Goal: Ask a question

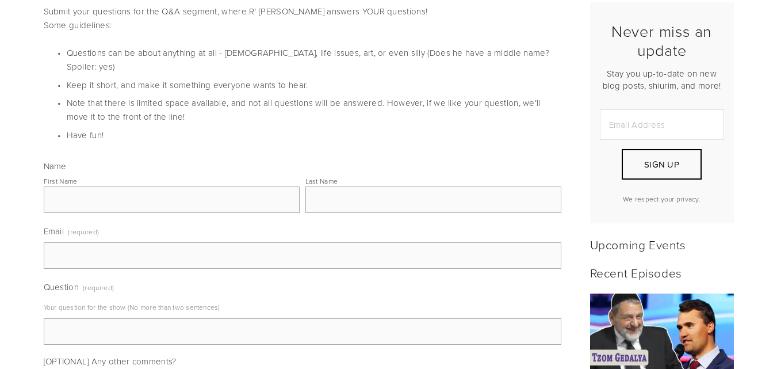
scroll to position [299, 0]
click at [233, 186] on input "First Name" at bounding box center [172, 199] width 256 height 26
type input "Shani"
type input "Yaakov"
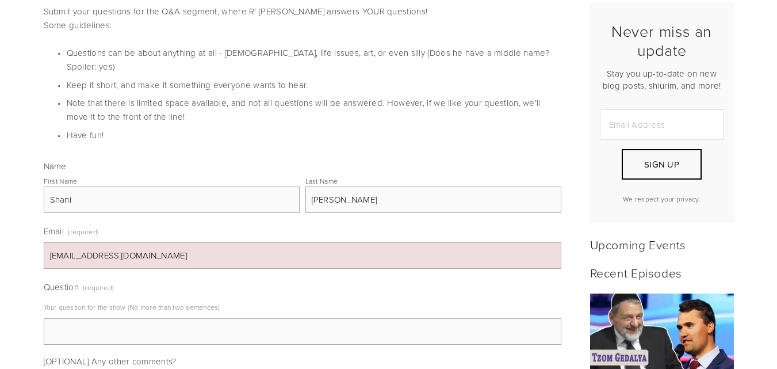
type input "slevy90@yahoo.com"
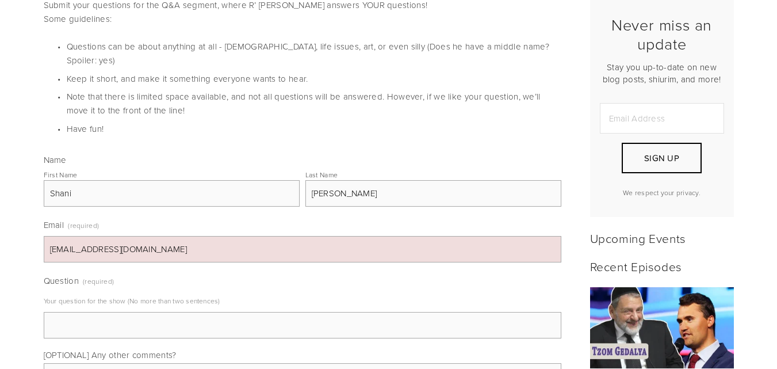
scroll to position [319, 0]
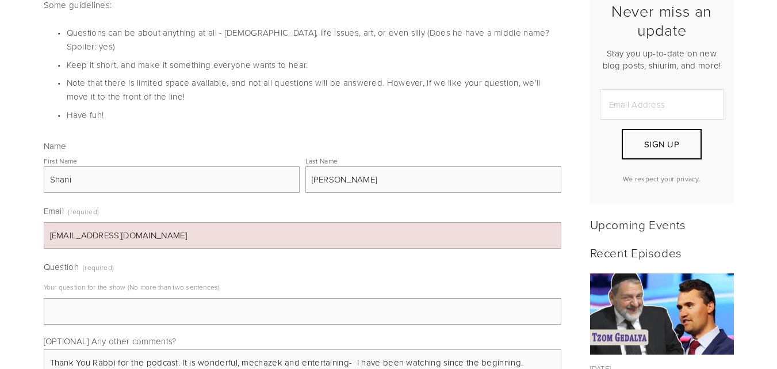
type textarea "Thank You Rabbi for the podcast. It is wonderful, mechazek and entertaining- I …"
click at [177, 281] on p "Your question for the show (No more than two sentences)" at bounding box center [303, 287] width 518 height 18
click at [176, 298] on input "Question (required)" at bounding box center [303, 311] width 518 height 26
click at [128, 301] on input "Question (required)" at bounding box center [303, 311] width 518 height 26
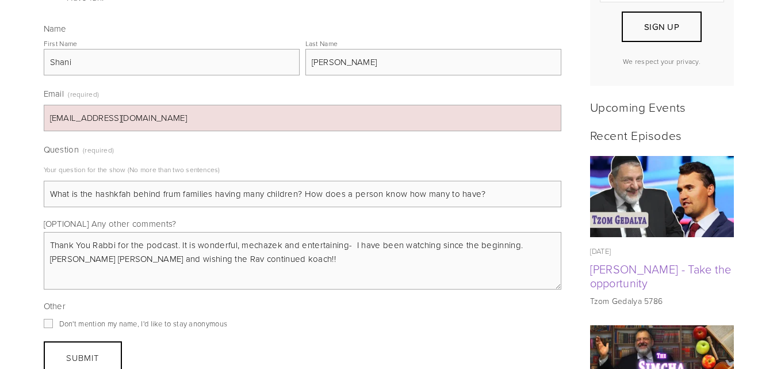
scroll to position [440, 0]
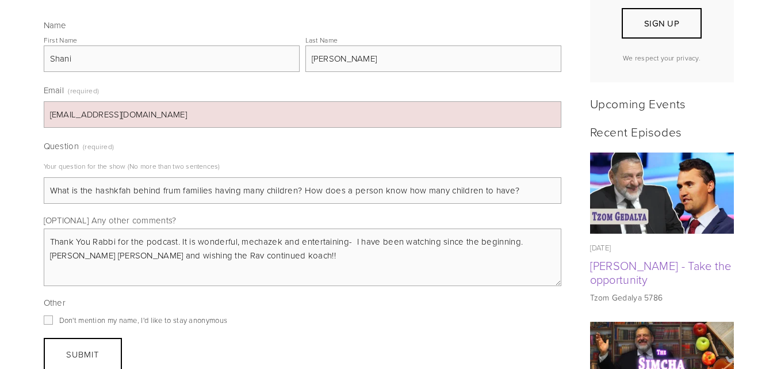
click at [419, 179] on input "What is the hashkfah behind frum families having many children? How does a pers…" at bounding box center [303, 190] width 518 height 26
click at [385, 311] on fieldset "Other Don't mention my name, I'd like to stay anonymous" at bounding box center [303, 311] width 518 height 30
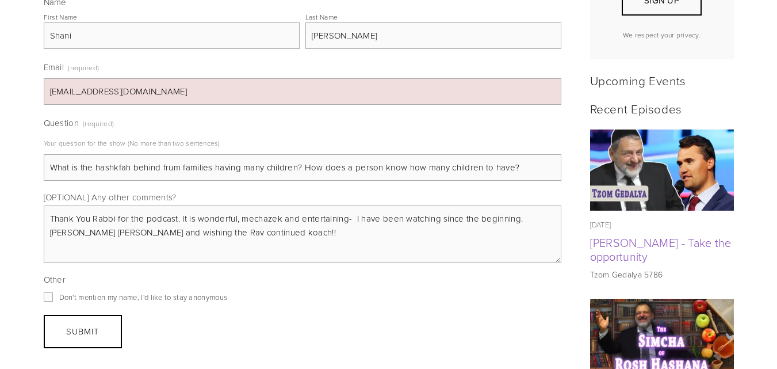
click at [432, 159] on input "What is the hashkfah behind frum families having many children? How does a pers…" at bounding box center [303, 167] width 518 height 26
click at [373, 159] on input "What is the hashkfah behind frum families having many children? How does a pers…" at bounding box center [303, 167] width 518 height 26
click at [356, 159] on input "What is the hashkfah behind frum families having many children? How does a coup…" at bounding box center [303, 167] width 518 height 26
click at [395, 154] on input "What is the hashkfah behind frum families having many children? How does a coup…" at bounding box center [303, 167] width 518 height 26
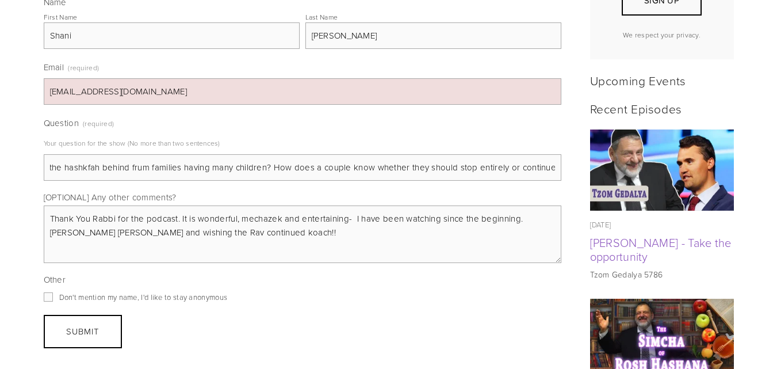
click at [430, 154] on input "What is the hashkfah behind frum families having many children? How does a coup…" at bounding box center [303, 167] width 518 height 26
drag, startPoint x: 365, startPoint y: 154, endPoint x: 0, endPoint y: 154, distance: 364.6
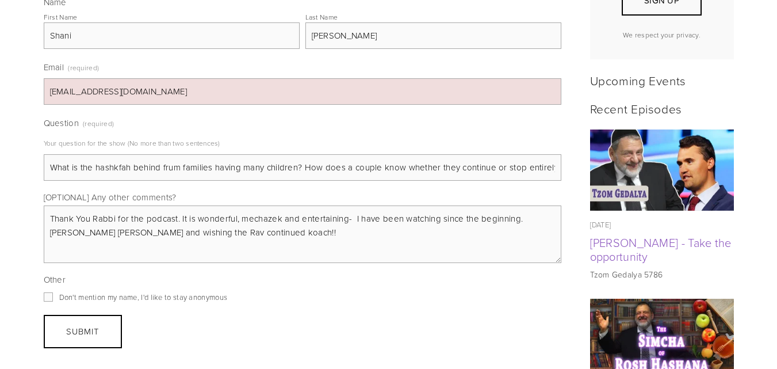
click at [52, 154] on input "What is the hashkfah behind frum families having many children? How does a coup…" at bounding box center [303, 167] width 518 height 26
type input "This is a very important topic which is rarely addressed. What is the hashkfah …"
click at [59, 292] on span "Don't mention my name, I'd like to stay anonymous" at bounding box center [143, 297] width 168 height 10
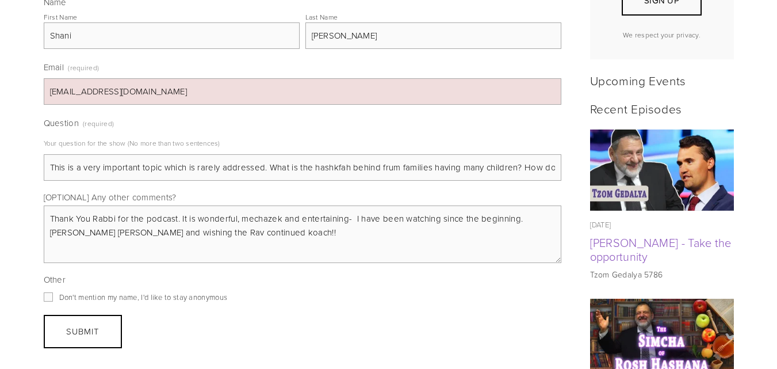
click at [53, 292] on input "Don't mention my name, I'd like to stay anonymous" at bounding box center [48, 296] width 9 height 9
checkbox input "true"
click at [61, 315] on button "Submit Submit" at bounding box center [83, 331] width 78 height 33
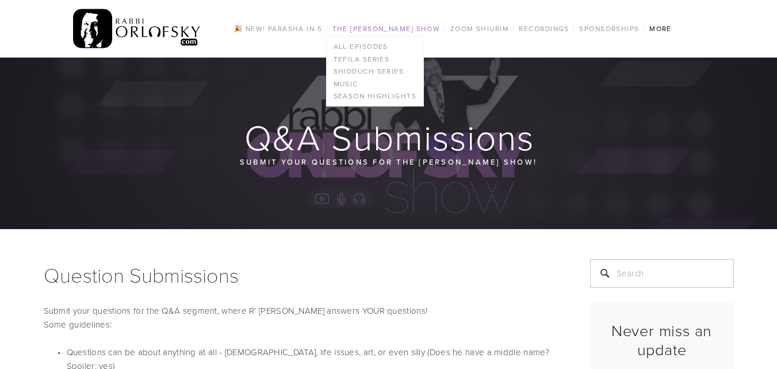
click at [385, 31] on link "The [PERSON_NAME] Show" at bounding box center [386, 28] width 115 height 15
click at [343, 83] on link "Music" at bounding box center [375, 84] width 97 height 13
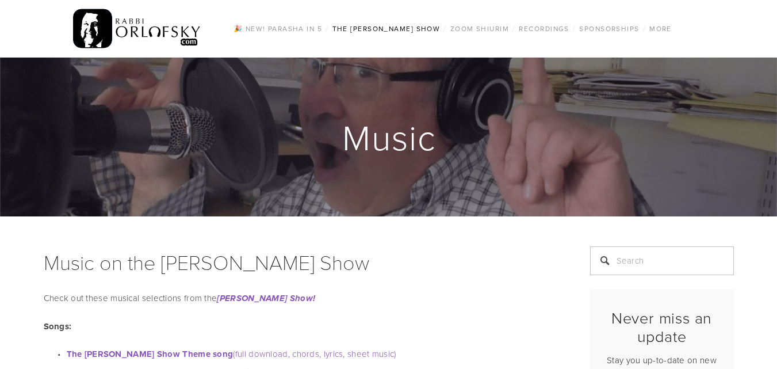
scroll to position [322, 0]
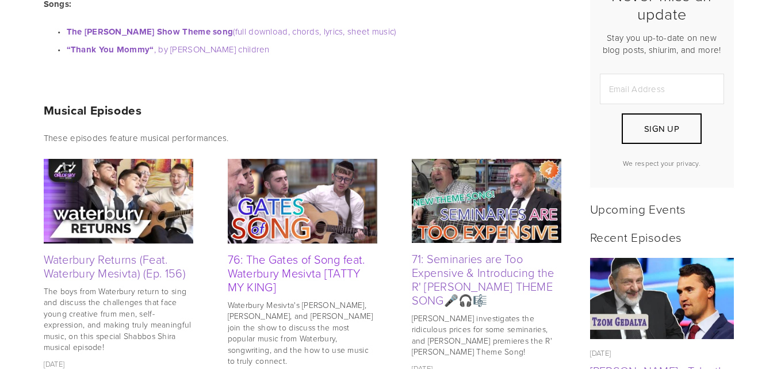
click at [317, 274] on link "76: The Gates of Song feat. Waterbury Mesivta [TATTY MY KING]" at bounding box center [296, 273] width 137 height 44
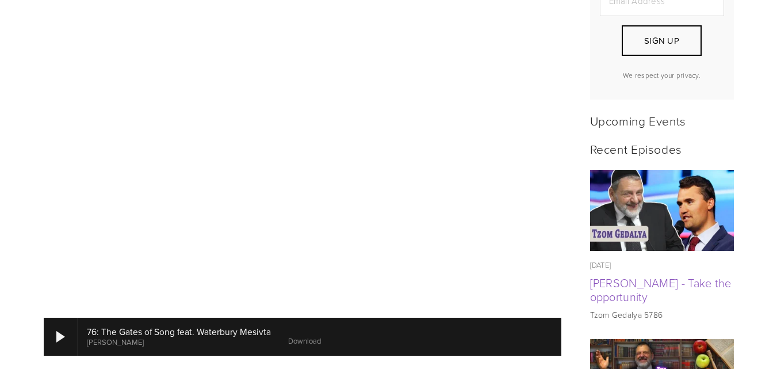
scroll to position [414, 0]
